Goal: Task Accomplishment & Management: Manage account settings

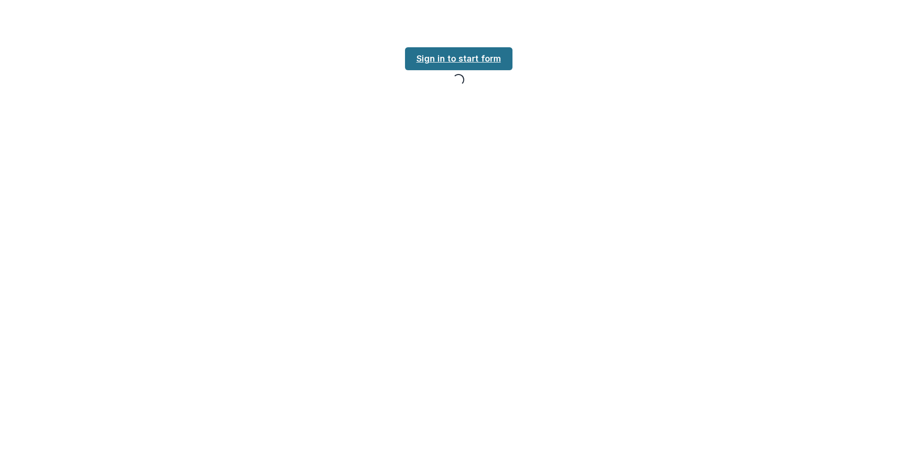
click at [482, 49] on link "Sign in to start form" at bounding box center [458, 58] width 107 height 23
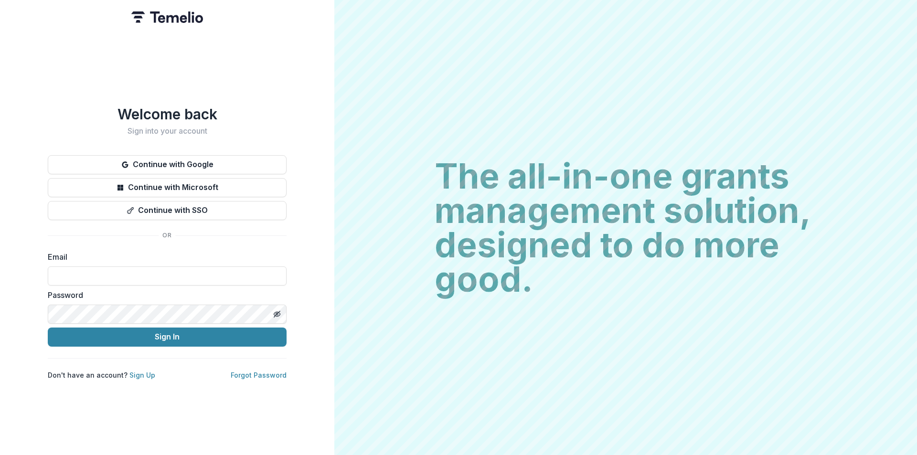
click at [142, 261] on div "Email" at bounding box center [167, 268] width 239 height 34
click at [141, 276] on input at bounding box center [167, 276] width 239 height 19
drag, startPoint x: 127, startPoint y: 67, endPoint x: 129, endPoint y: 80, distance: 13.0
click at [127, 67] on div "Welcome back Sign into your account Continue with Google Continue with Microsof…" at bounding box center [167, 227] width 334 height 455
click at [126, 272] on input at bounding box center [167, 276] width 239 height 19
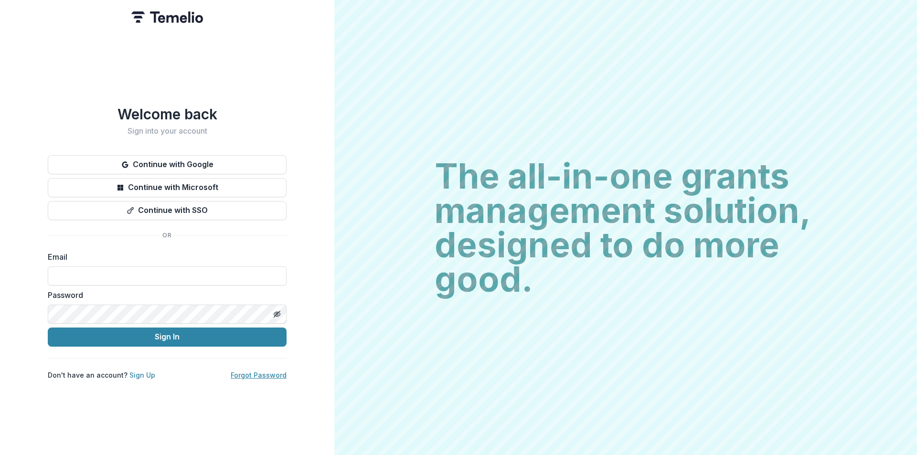
click at [261, 371] on link "Forgot Password" at bounding box center [259, 375] width 56 height 8
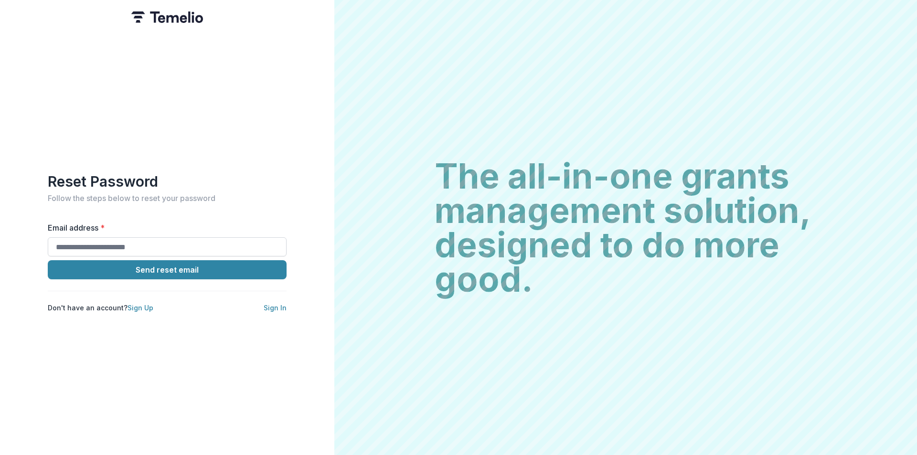
click at [123, 244] on input "Email address *" at bounding box center [167, 246] width 239 height 19
click at [144, 333] on div "Reset Password Follow the steps below to reset your password Email address * Se…" at bounding box center [167, 227] width 334 height 455
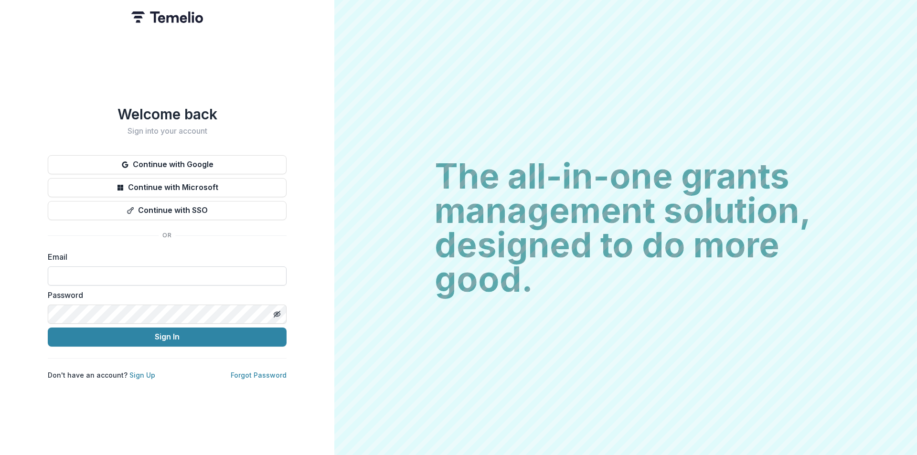
click at [86, 275] on input at bounding box center [167, 276] width 239 height 19
click at [167, 274] on input at bounding box center [167, 276] width 239 height 19
click at [268, 364] on div "Welcome back Sign into your account Continue with Google Continue with Microsof…" at bounding box center [167, 243] width 239 height 274
click at [268, 373] on link "Forgot Password" at bounding box center [259, 375] width 56 height 8
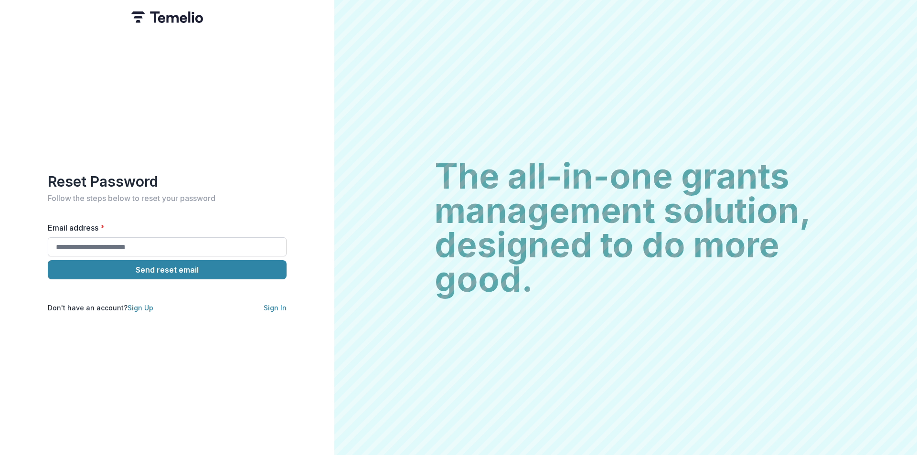
click at [158, 245] on input "Email address *" at bounding box center [167, 246] width 239 height 19
click at [147, 239] on input "Email address *" at bounding box center [167, 246] width 239 height 19
click at [64, 328] on div "Reset Password Follow the steps below to reset your password Email address * Se…" at bounding box center [167, 227] width 334 height 455
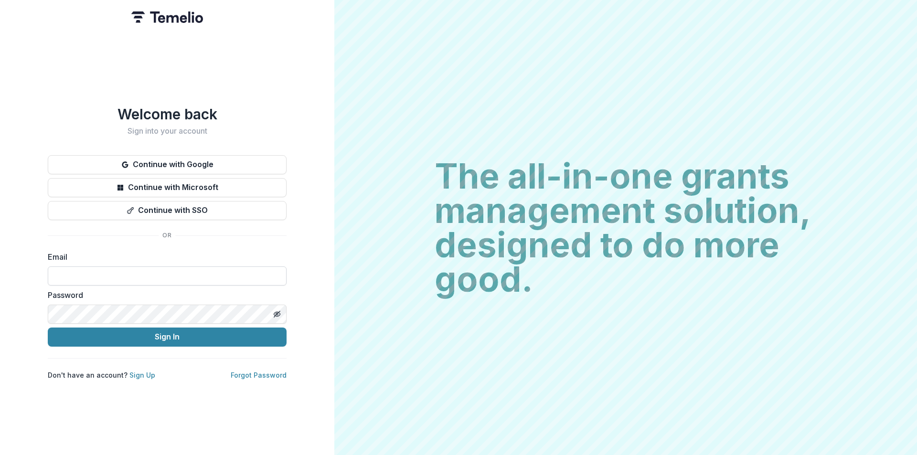
click at [131, 268] on input at bounding box center [167, 276] width 239 height 19
type input "**********"
click at [48, 328] on button "Sign In" at bounding box center [167, 337] width 239 height 19
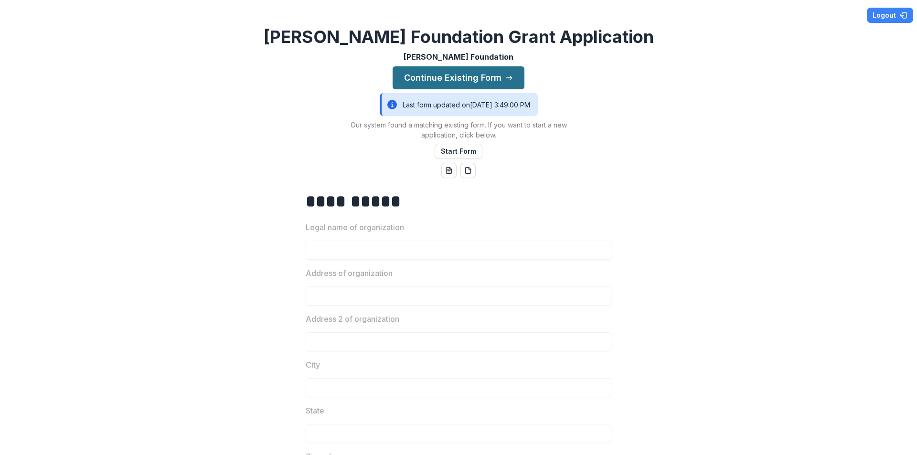
click at [498, 78] on button "Continue Existing Form" at bounding box center [459, 77] width 132 height 23
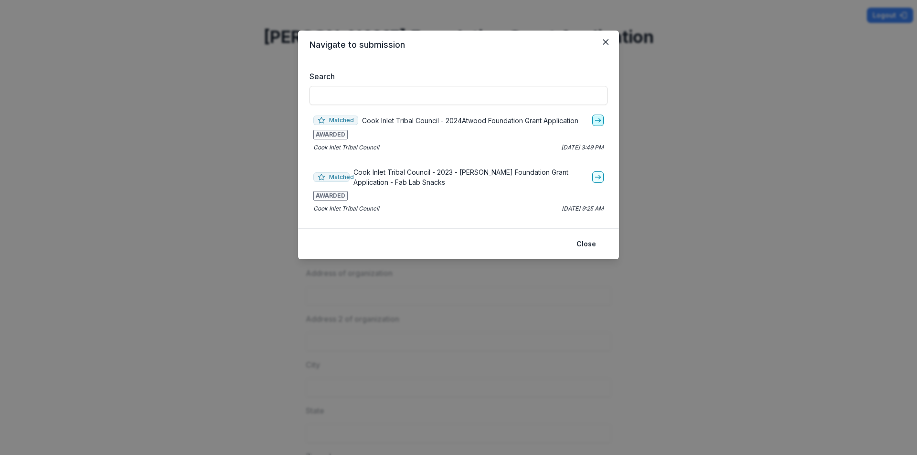
click at [595, 119] on icon "go-to" at bounding box center [598, 121] width 8 height 8
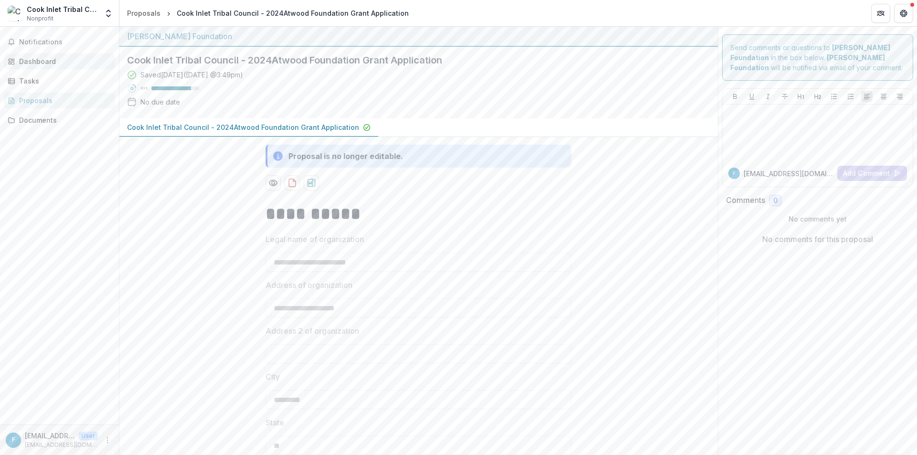
click at [45, 63] on div "Dashboard" at bounding box center [63, 61] width 88 height 10
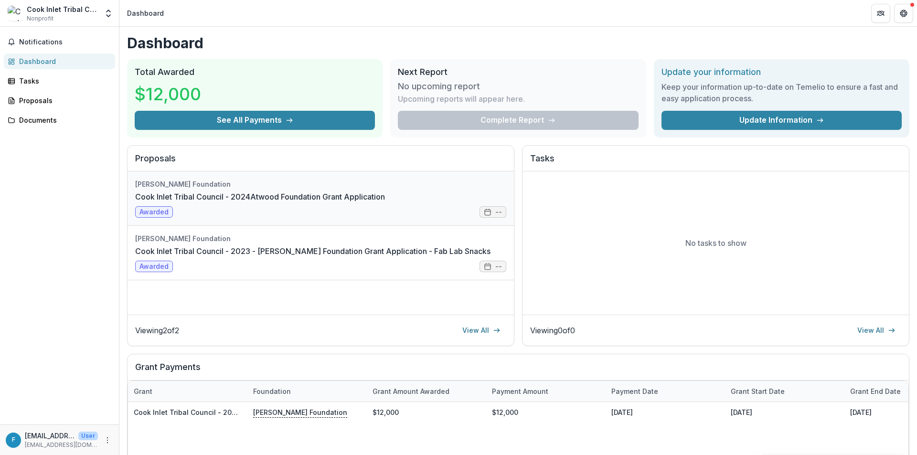
click at [271, 203] on link "Cook Inlet Tribal Council - 2024Atwood Foundation Grant Application" at bounding box center [260, 196] width 250 height 11
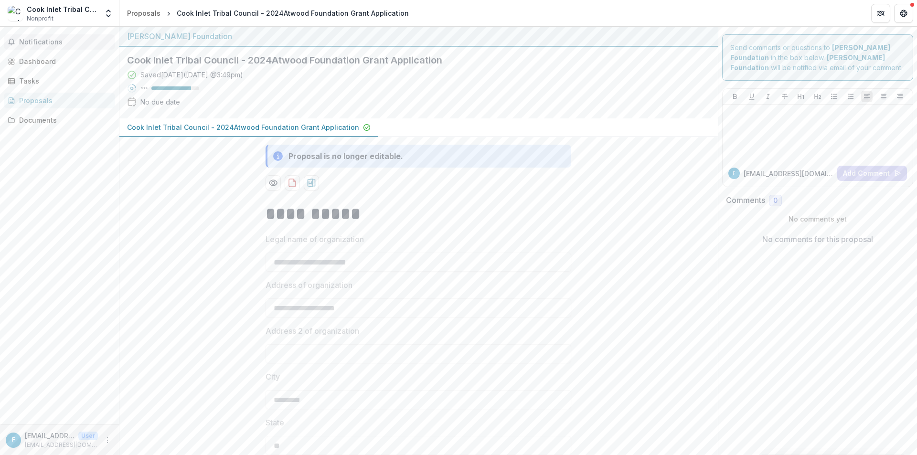
click at [61, 39] on span "Notifications" at bounding box center [65, 42] width 92 height 8
click at [52, 55] on link "Dashboard" at bounding box center [59, 62] width 111 height 16
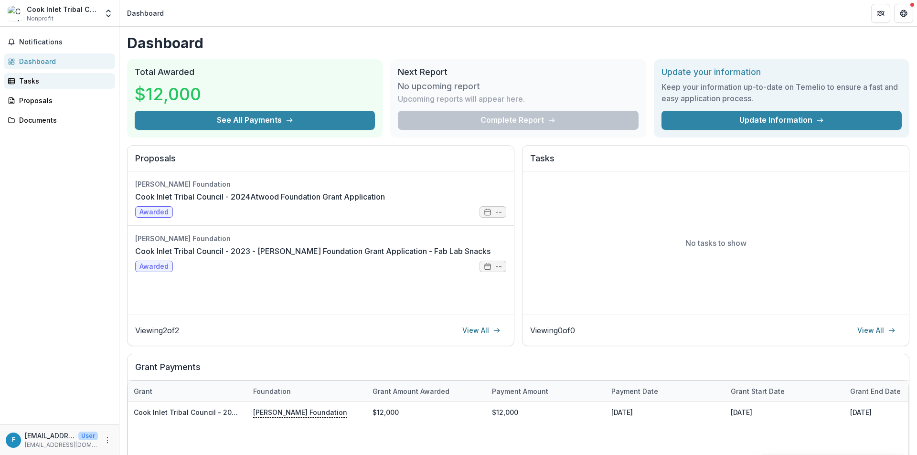
click at [37, 81] on div "Tasks" at bounding box center [63, 81] width 88 height 10
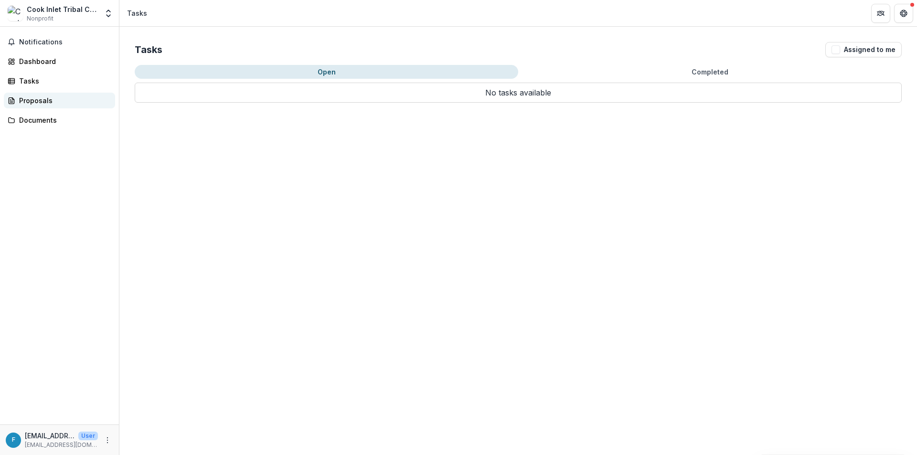
click at [52, 100] on div "Proposals" at bounding box center [63, 101] width 88 height 10
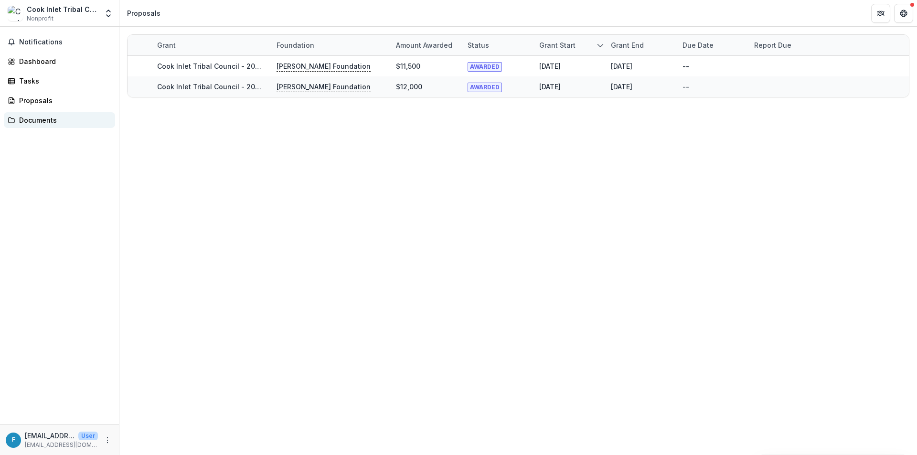
click at [61, 122] on div "Documents" at bounding box center [63, 120] width 88 height 10
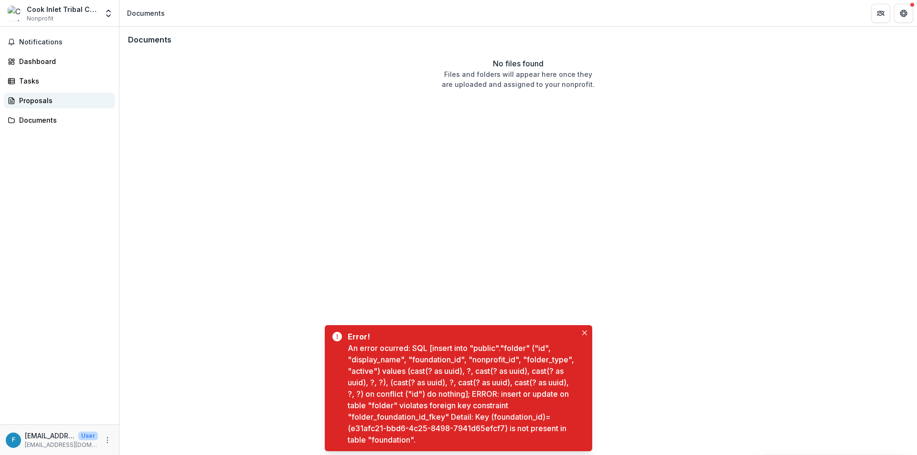
click at [57, 103] on div "Proposals" at bounding box center [63, 101] width 88 height 10
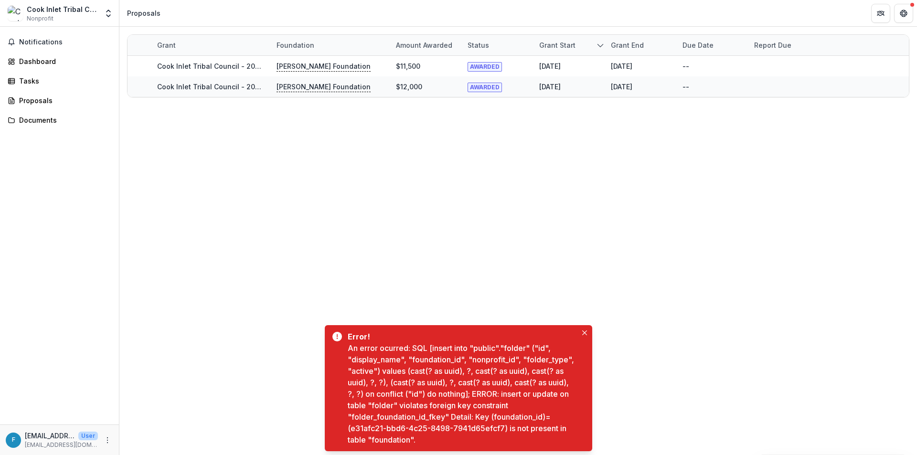
click at [474, 157] on div "Grant Foundation Amount awarded Status Grant start Grant end Due Date Report Du…" at bounding box center [518, 241] width 798 height 429
click at [586, 332] on icon "Close" at bounding box center [584, 333] width 5 height 5
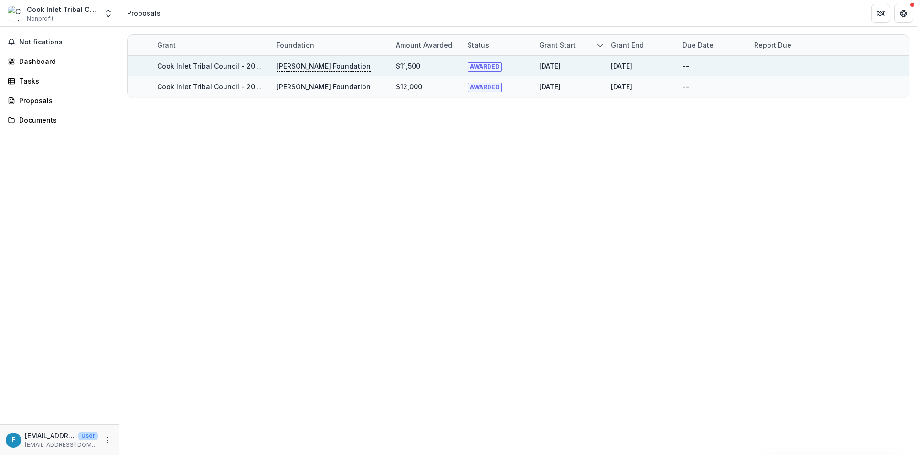
click at [752, 63] on div at bounding box center [785, 66] width 72 height 21
click at [676, 62] on div "10/01/2025" at bounding box center [641, 66] width 72 height 21
